Goal: Submit feedback/report problem: Submit feedback/report problem

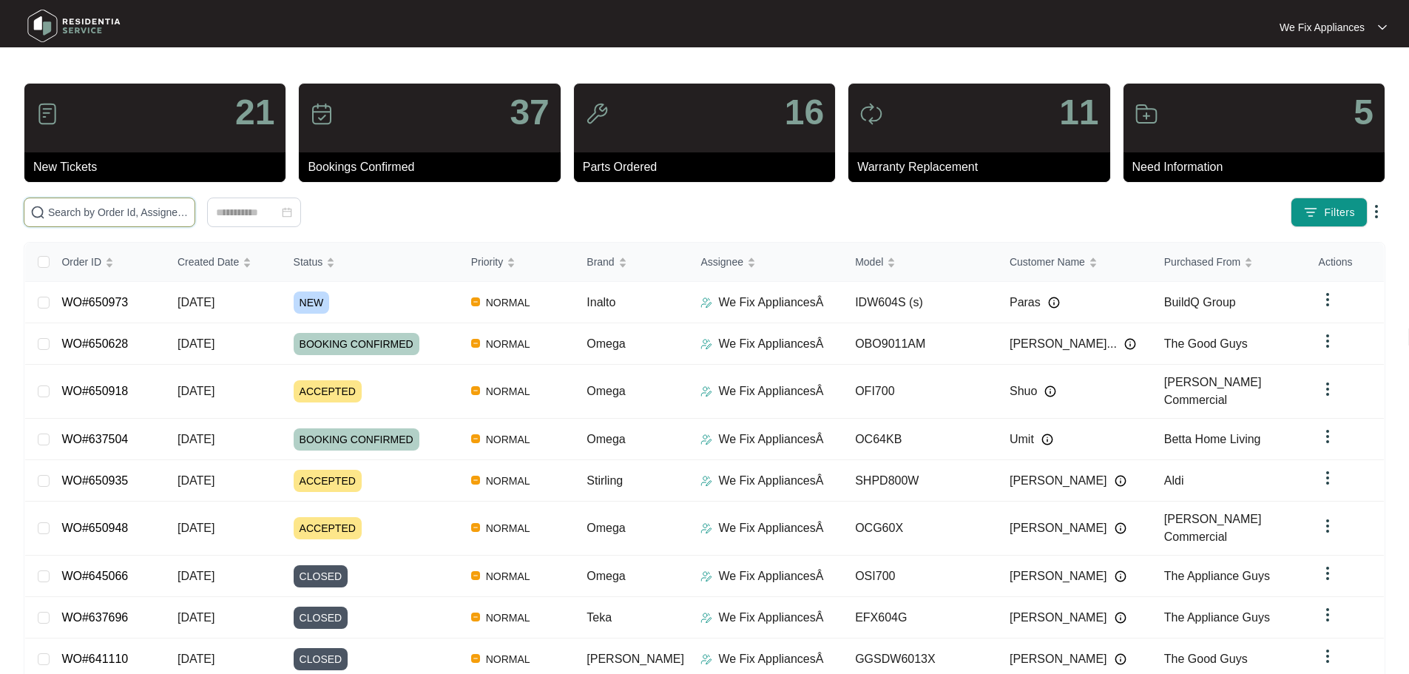
click at [61, 210] on input "text" at bounding box center [118, 212] width 141 height 16
paste input "646141"
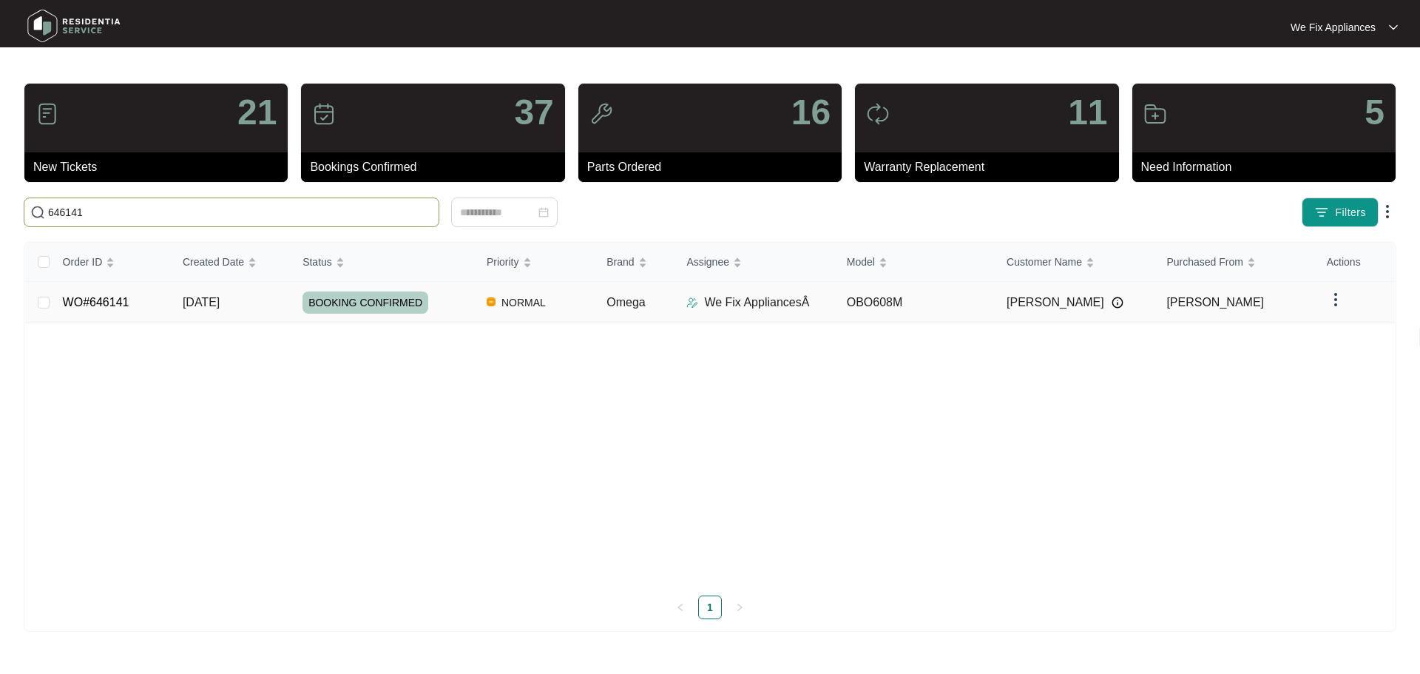
type input "646141"
click at [359, 305] on span "BOOKING CONFIRMED" at bounding box center [365, 302] width 126 height 22
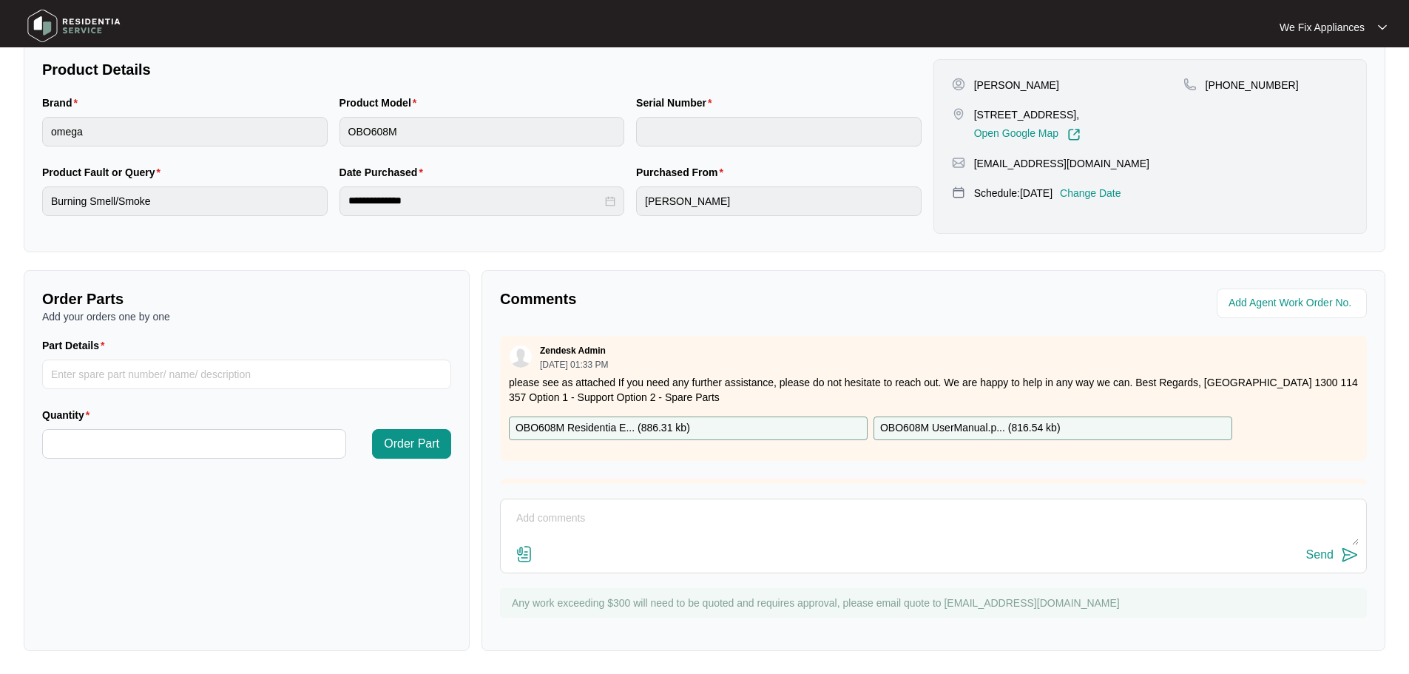
scroll to position [308, 0]
click at [599, 513] on textarea at bounding box center [933, 525] width 851 height 38
type textarea "Hi team this nit just about caught on fire. I think its too risky to try and re…"
click at [530, 559] on img at bounding box center [524, 553] width 18 height 18
click at [0, 0] on input "file" at bounding box center [0, 0] width 0 height 0
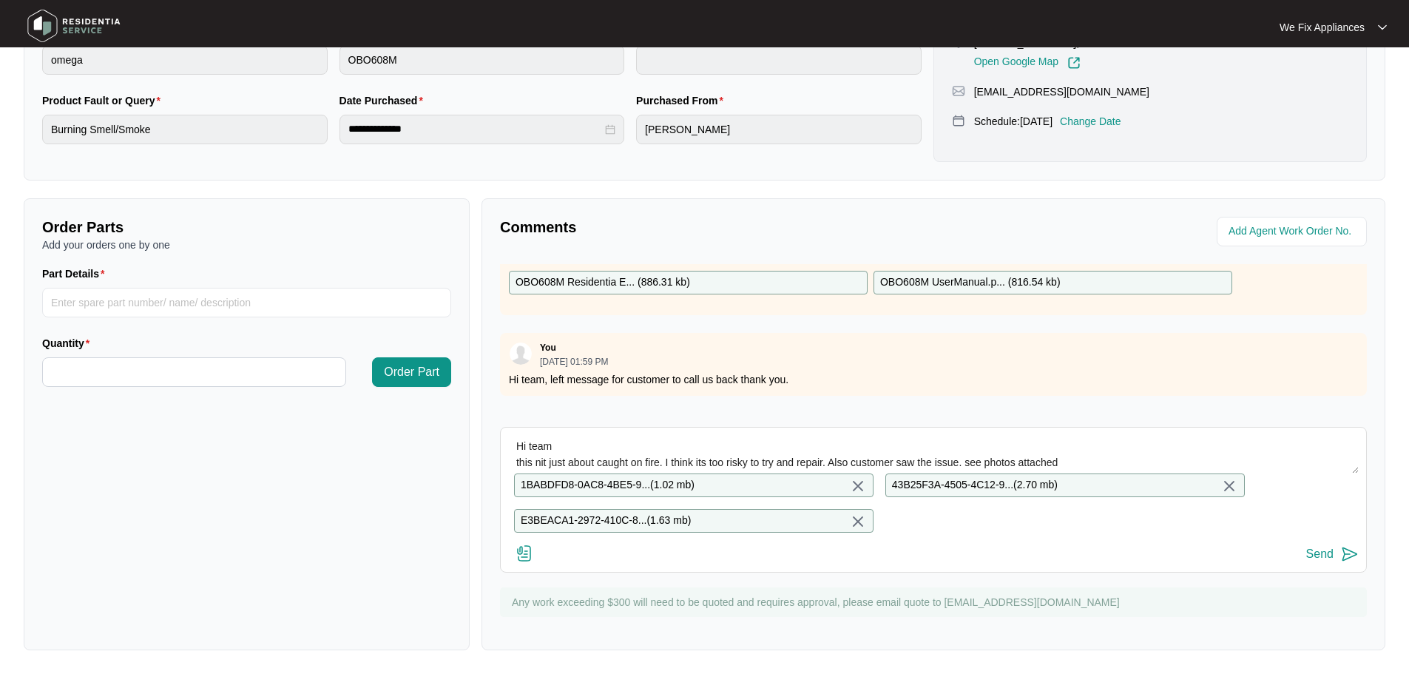
scroll to position [390, 0]
click at [1318, 558] on div "Send" at bounding box center [1319, 553] width 27 height 13
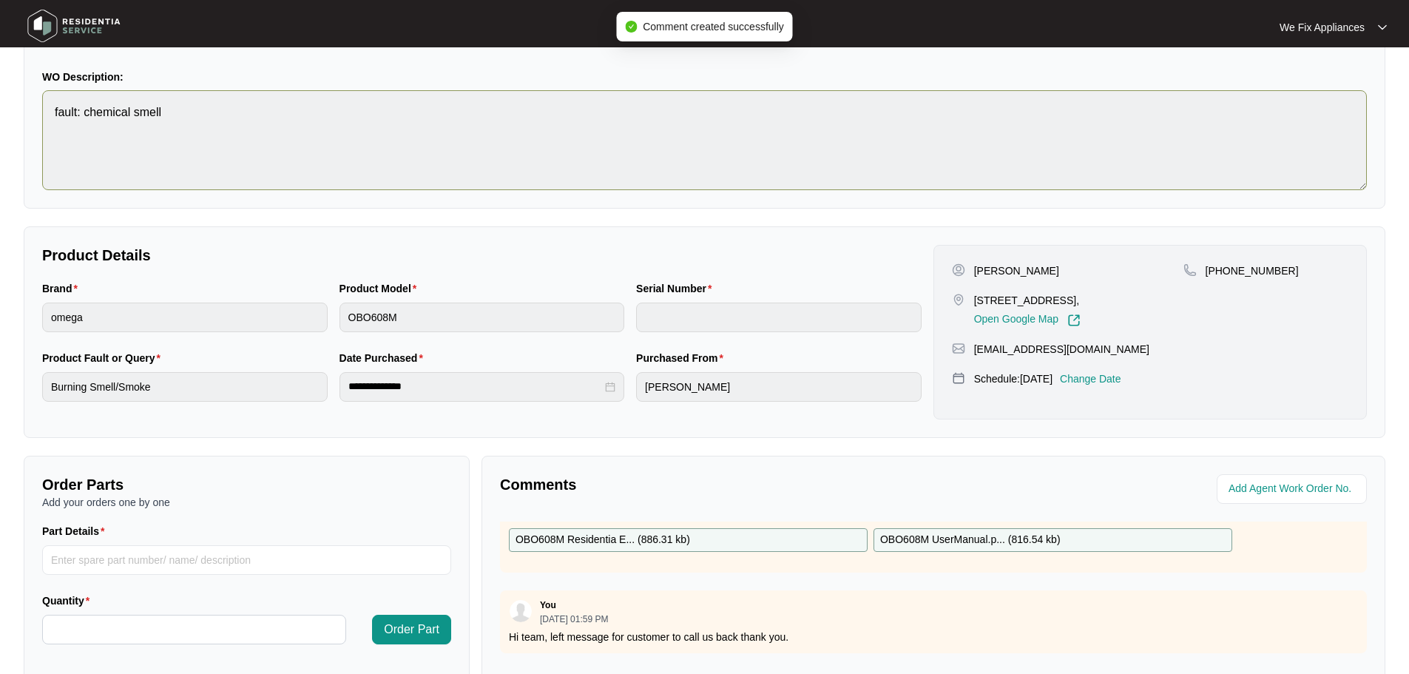
scroll to position [0, 0]
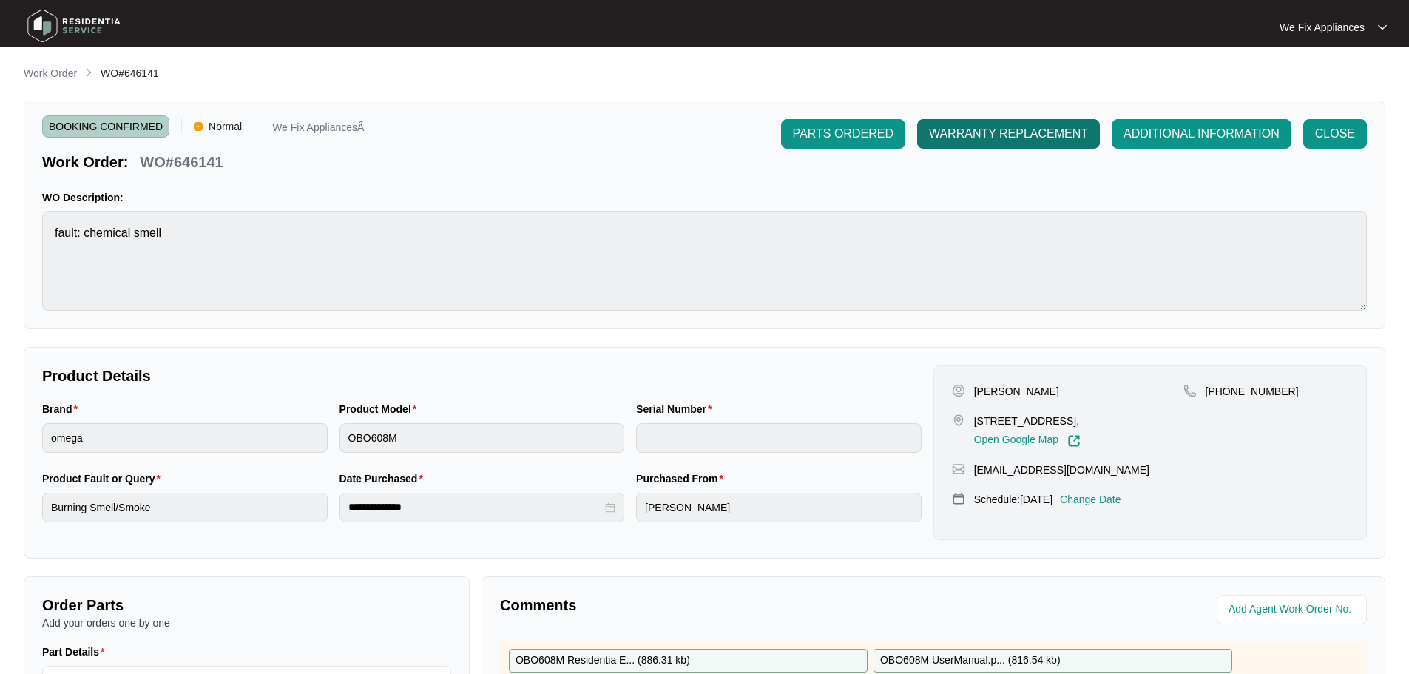
click at [992, 141] on span "WARRANTY REPLACEMENT" at bounding box center [1008, 134] width 159 height 18
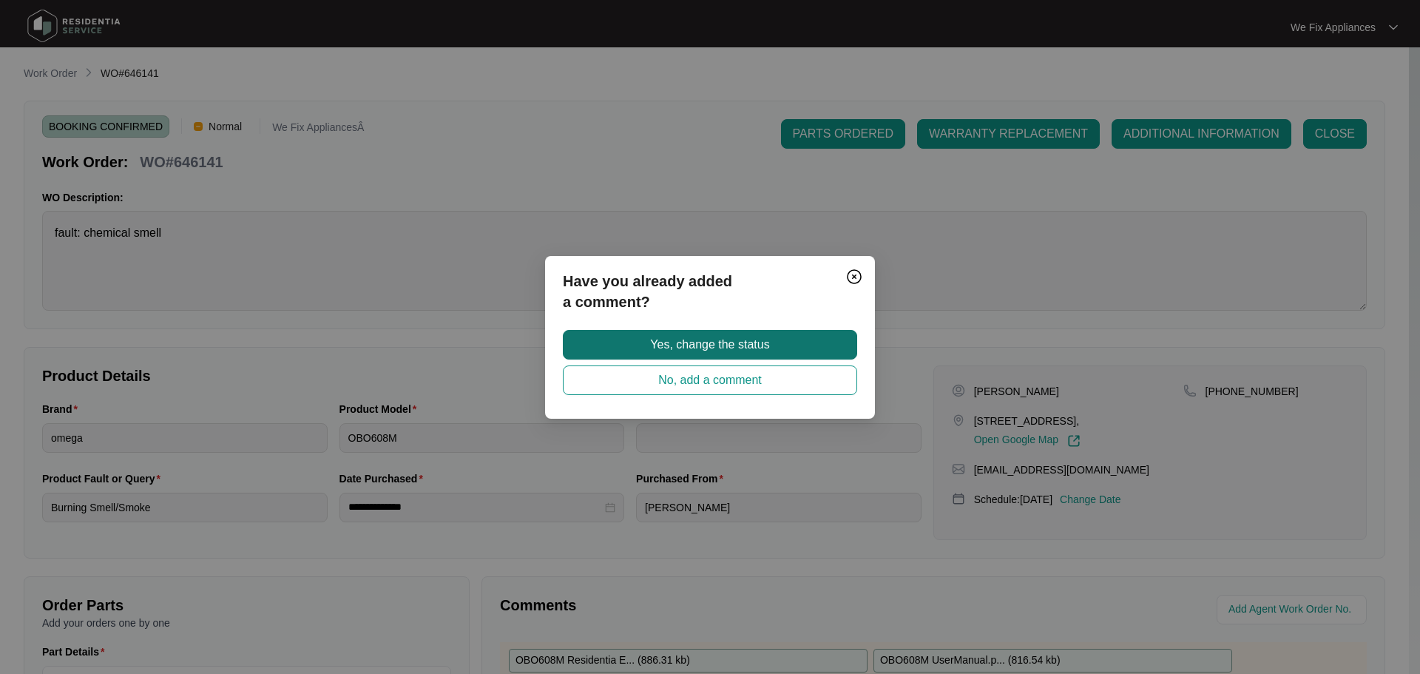
click at [715, 338] on span "Yes, change the status" at bounding box center [709, 345] width 119 height 18
